Goal: Check status

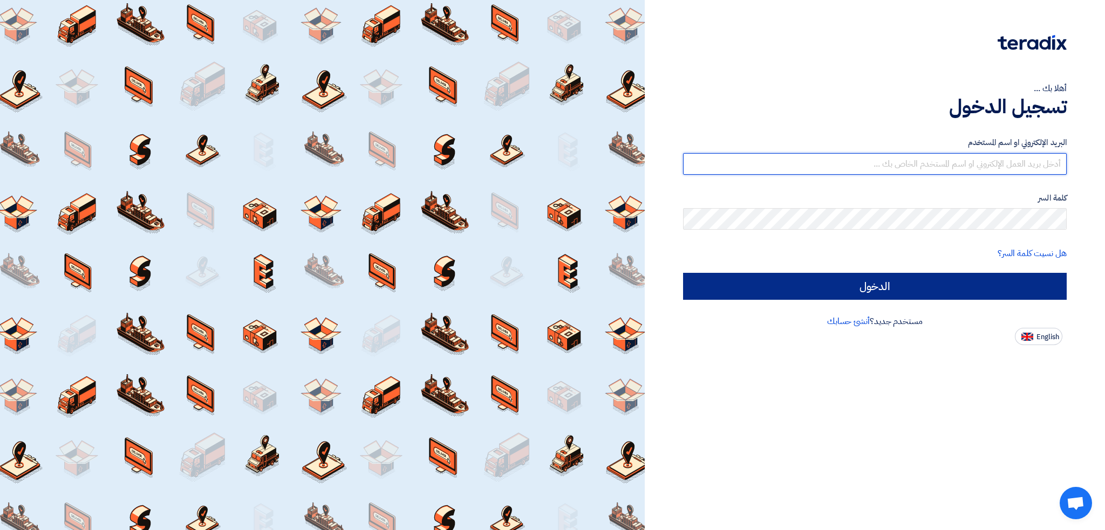
type input "[PERSON_NAME][EMAIL_ADDRESS][DOMAIN_NAME]"
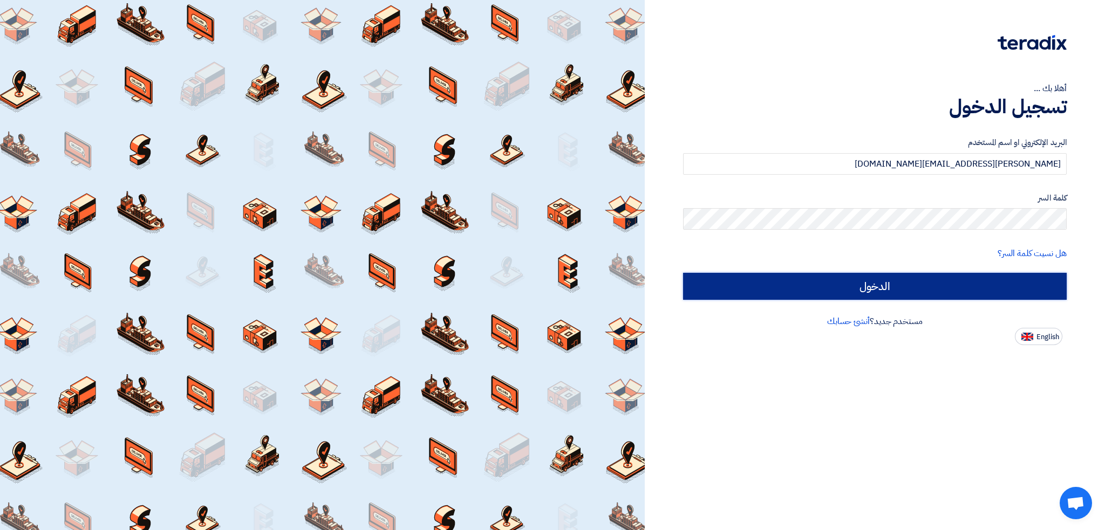
click at [932, 284] on input "الدخول" at bounding box center [875, 286] width 384 height 27
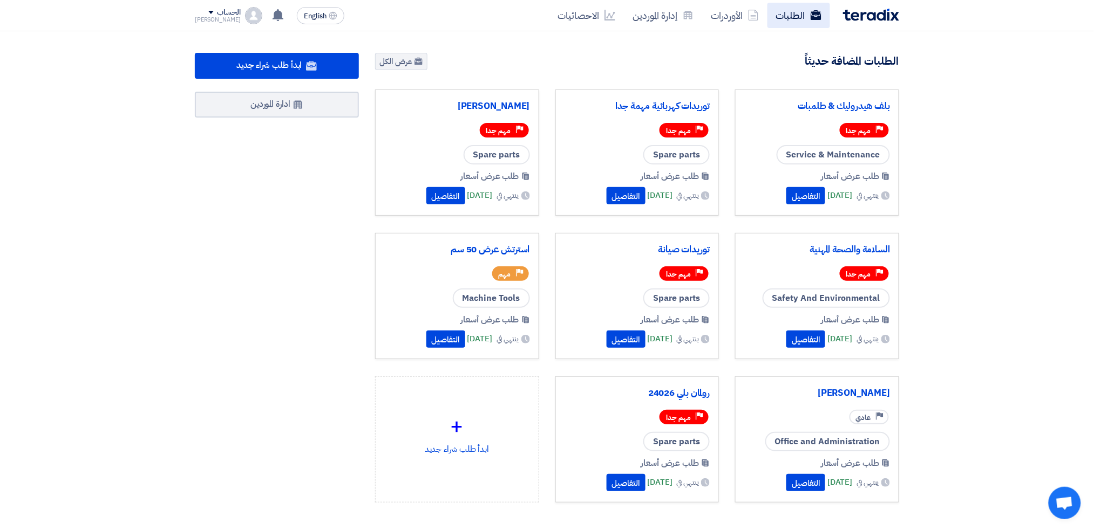
click at [799, 12] on link "الطلبات" at bounding box center [798, 15] width 63 height 25
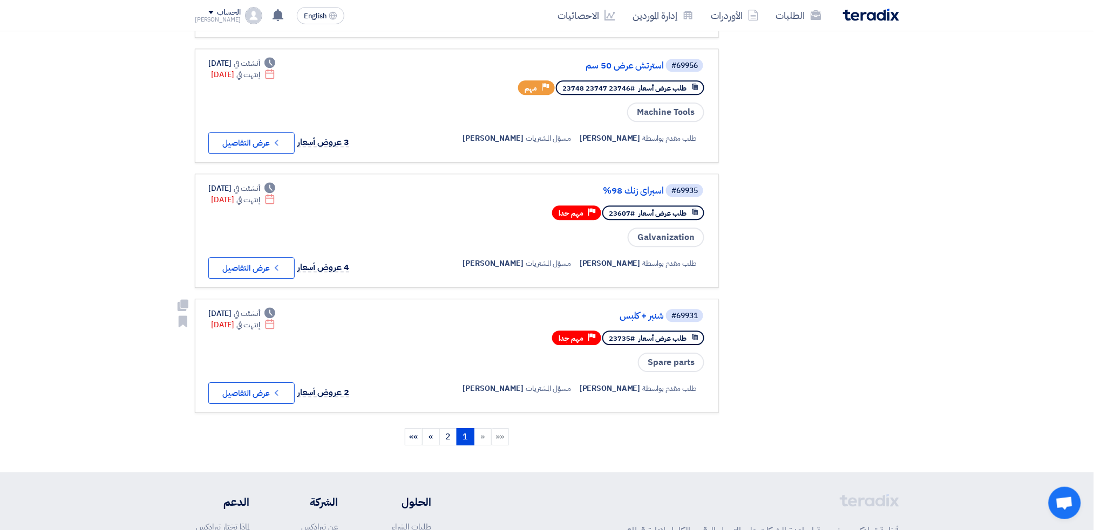
scroll to position [1007, 0]
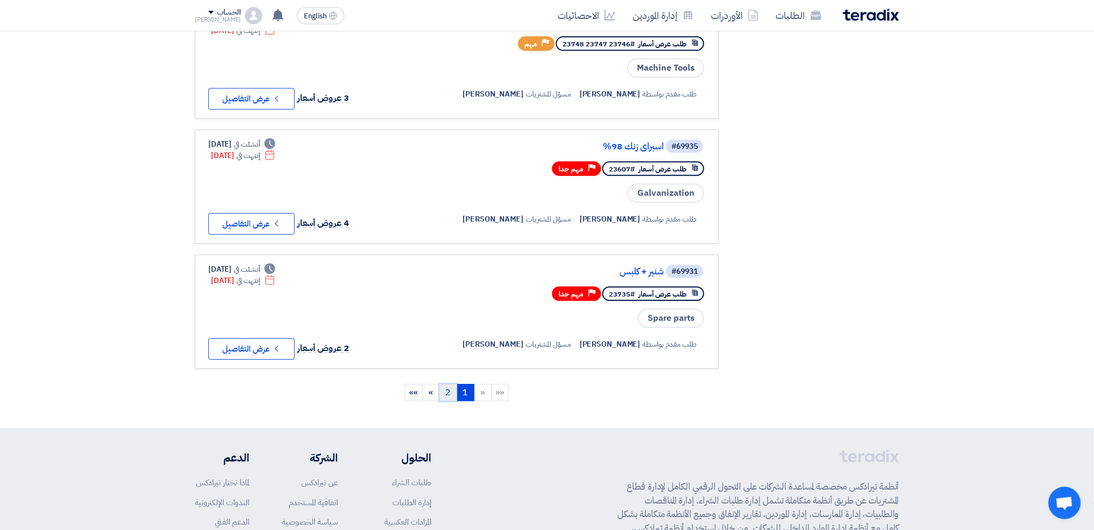
click at [448, 384] on link "2" at bounding box center [448, 392] width 18 height 17
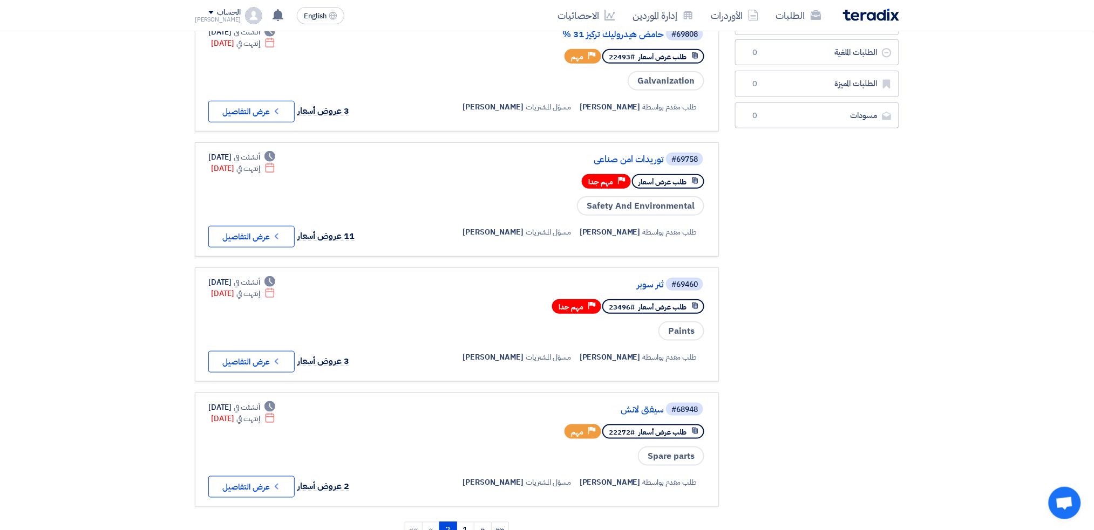
scroll to position [288, 0]
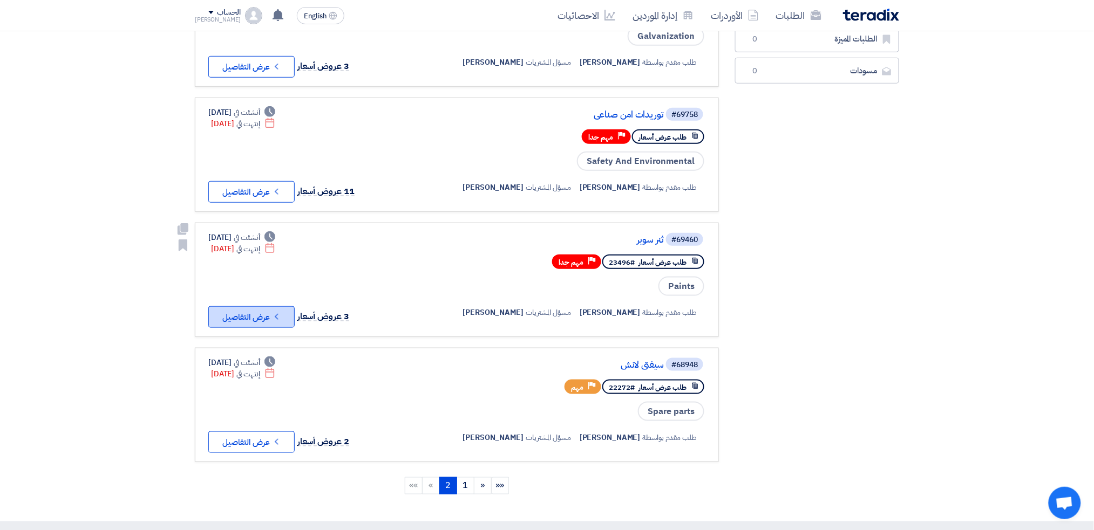
click at [262, 306] on button "Check details عرض التفاصيل" at bounding box center [251, 317] width 86 height 22
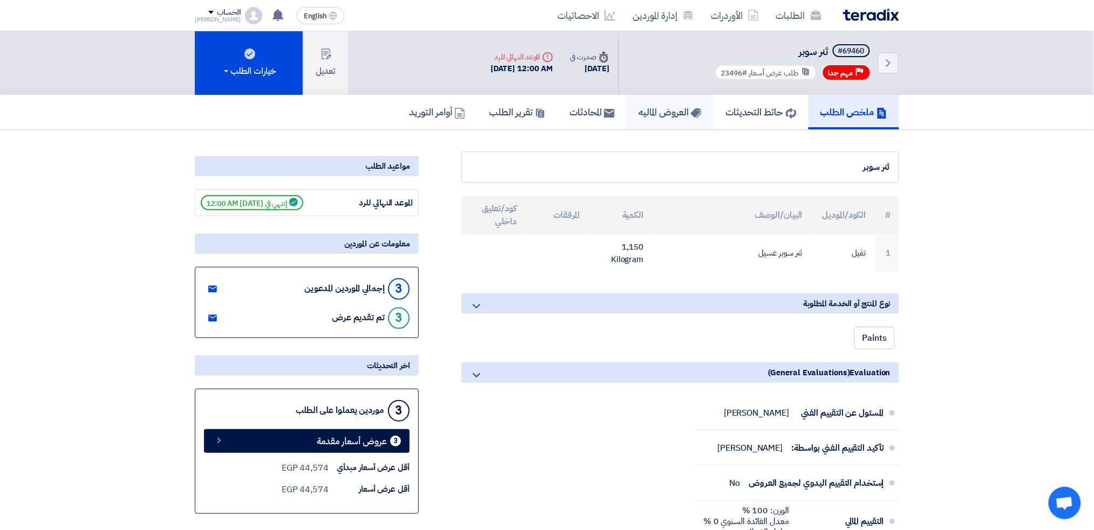
click at [642, 108] on h5 "العروض الماليه" at bounding box center [669, 112] width 63 height 12
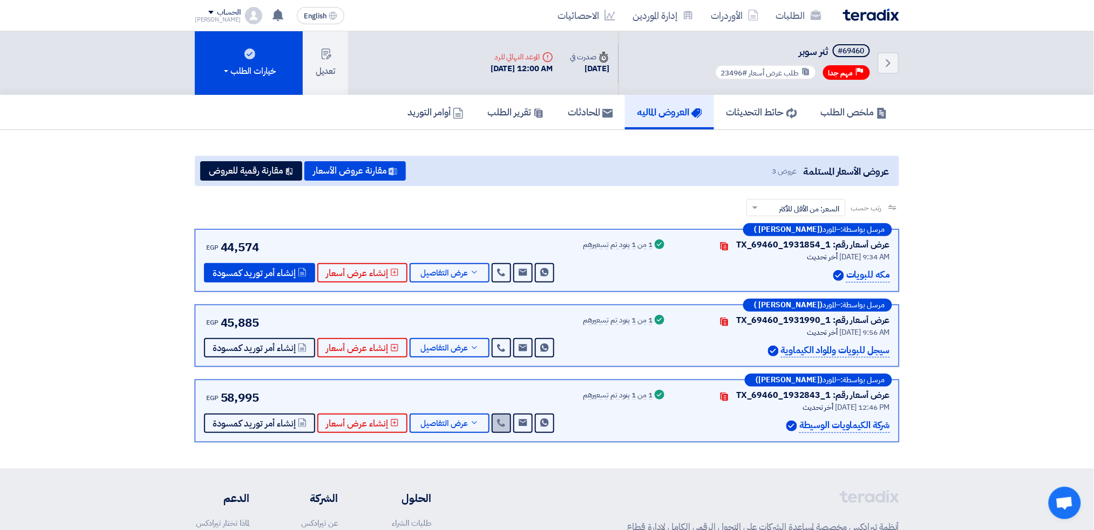
click at [505, 422] on link at bounding box center [501, 423] width 19 height 19
